Goal: Check status: Check status

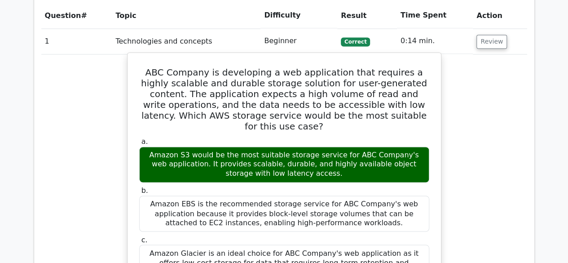
scroll to position [641, 0]
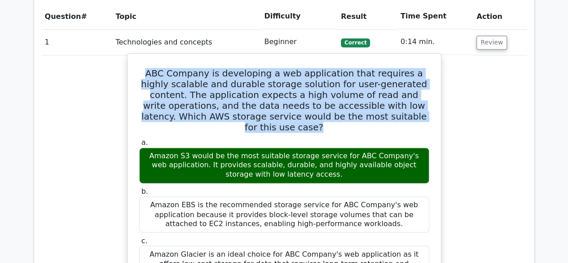
drag, startPoint x: 146, startPoint y: 44, endPoint x: 395, endPoint y: 88, distance: 252.0
click at [395, 88] on h5 "ABC Company is developing a web application that requires a highly scalable and…" at bounding box center [284, 100] width 292 height 65
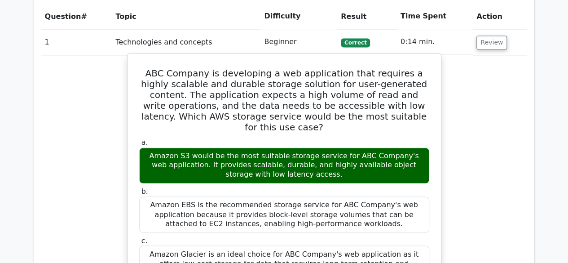
click at [145, 68] on h5 "ABC Company is developing a web application that requires a highly scalable and…" at bounding box center [284, 100] width 292 height 65
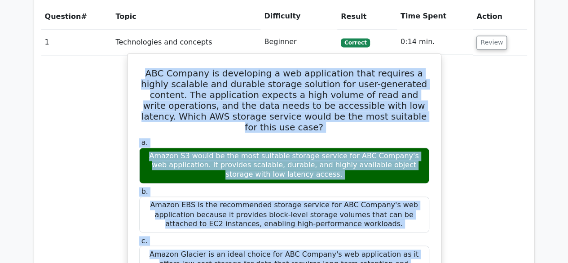
drag, startPoint x: 145, startPoint y: 46, endPoint x: 288, endPoint y: 214, distance: 220.4
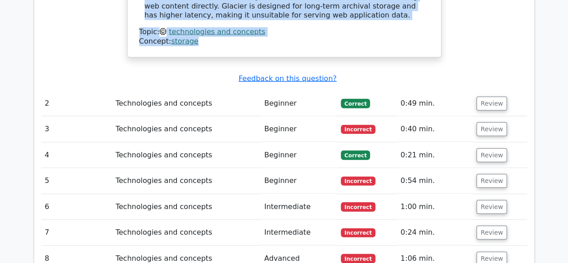
scroll to position [995, 0]
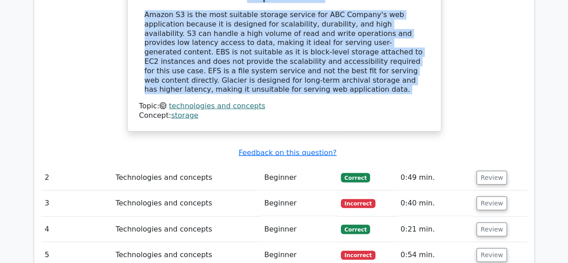
drag, startPoint x: 145, startPoint y: 45, endPoint x: 137, endPoint y: 39, distance: 10.5
copy div "ABC Company is developing a web application that requires a highly scalable and…"
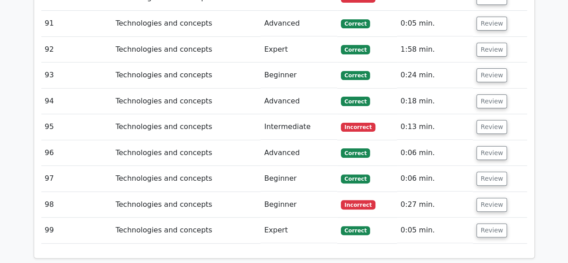
scroll to position [3445, 0]
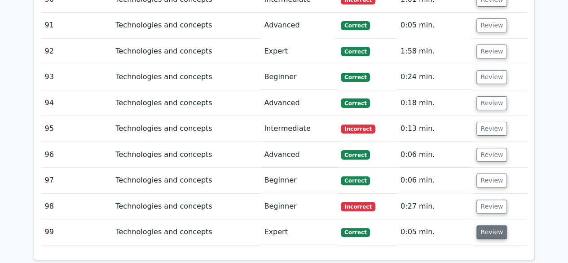
click at [493, 225] on button "Review" at bounding box center [491, 232] width 31 height 14
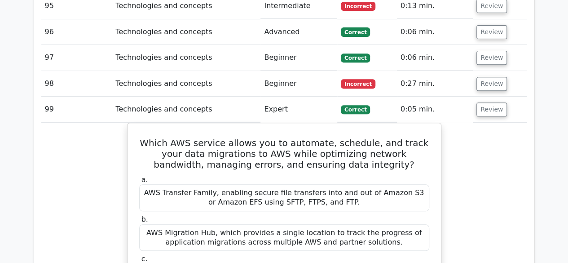
scroll to position [3566, 0]
